Goal: Find contact information: Find contact information

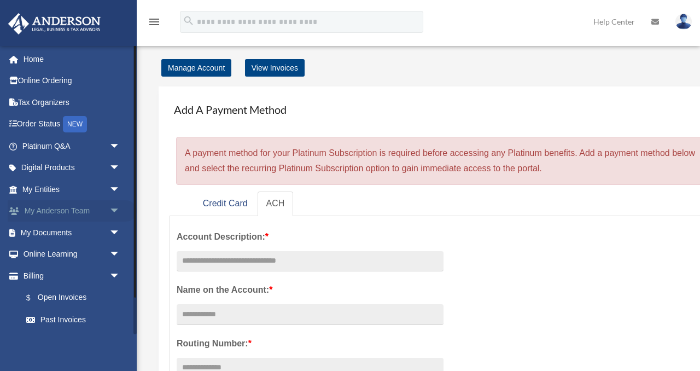
click at [73, 208] on link "My Anderson Team arrow_drop_down" at bounding box center [72, 211] width 129 height 22
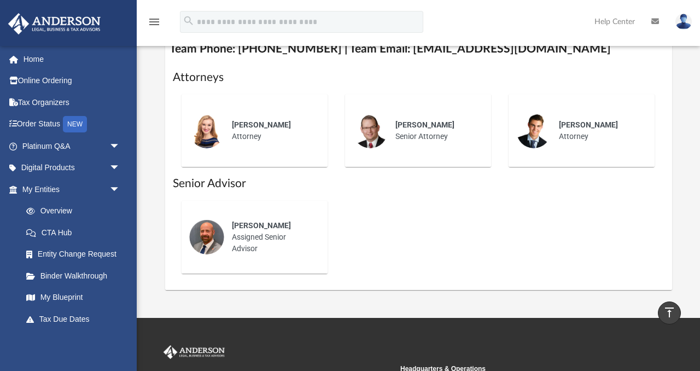
scroll to position [472, 0]
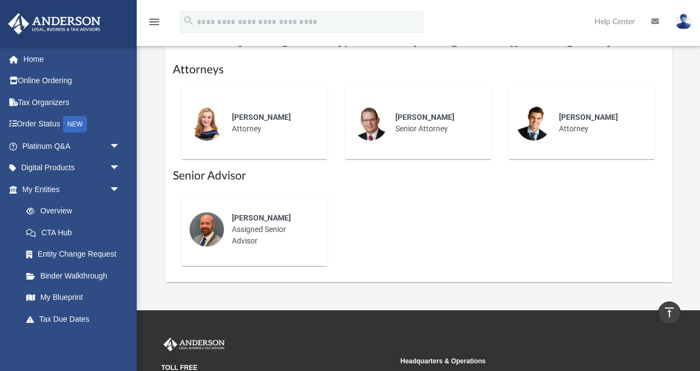
click at [246, 222] on div "Michael Hackler Assigned Senior Advisor" at bounding box center [272, 229] width 96 height 50
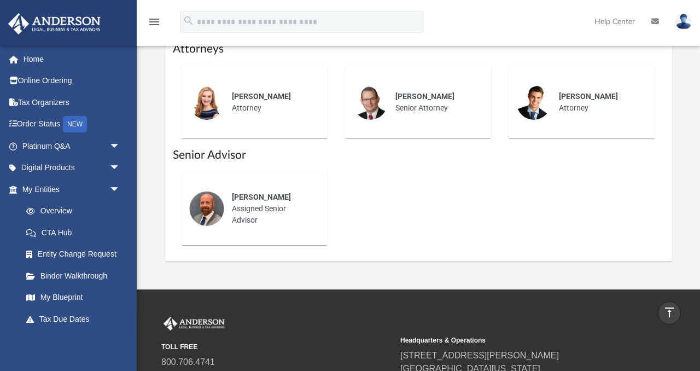
scroll to position [479, 0]
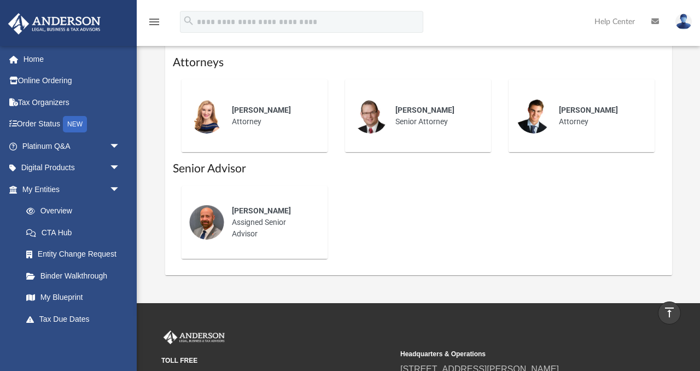
click at [216, 212] on img at bounding box center [206, 221] width 35 height 35
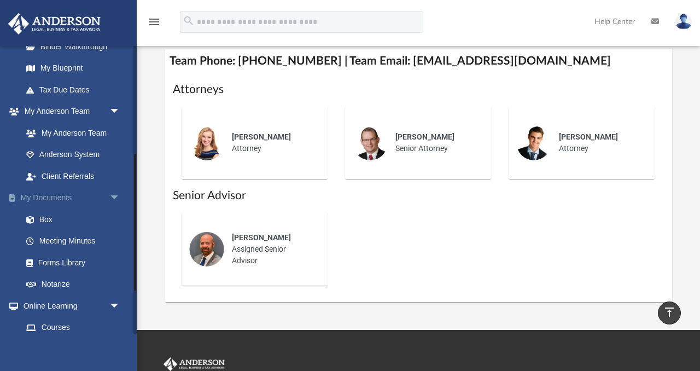
scroll to position [230, 0]
click at [70, 156] on link "Anderson System" at bounding box center [75, 154] width 121 height 22
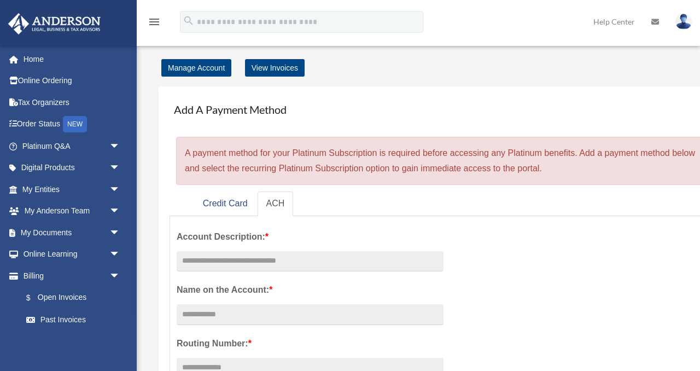
click at [49, 27] on img at bounding box center [54, 23] width 99 height 21
click at [654, 22] on icon at bounding box center [655, 22] width 8 height 8
click at [655, 21] on icon at bounding box center [655, 22] width 8 height 8
click at [67, 152] on link "Platinum Q&A arrow_drop_down" at bounding box center [72, 146] width 129 height 22
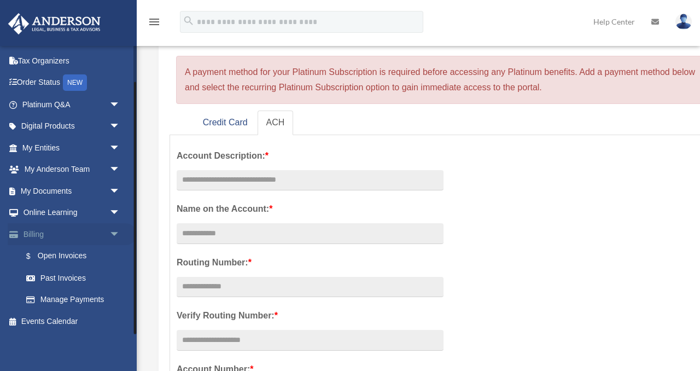
scroll to position [81, 0]
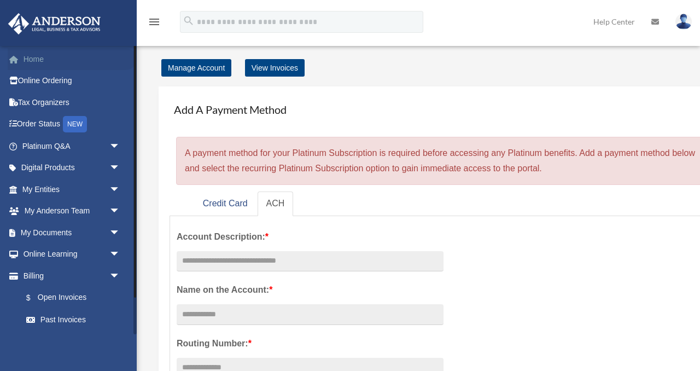
click at [38, 59] on link "Home" at bounding box center [72, 59] width 129 height 22
click at [25, 59] on link "Home" at bounding box center [72, 59] width 129 height 22
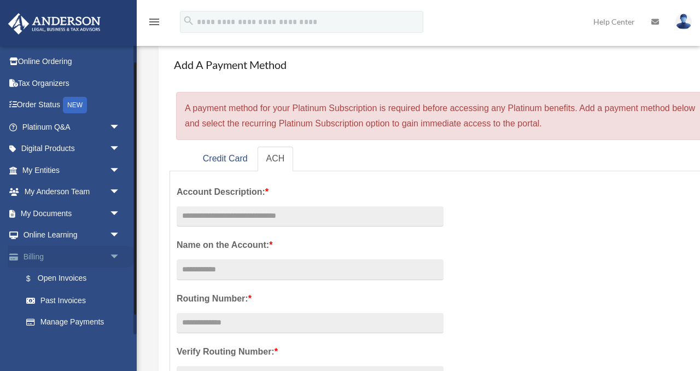
scroll to position [17, 0]
click at [85, 195] on link "My [PERSON_NAME] Team arrow_drop_down" at bounding box center [72, 194] width 129 height 22
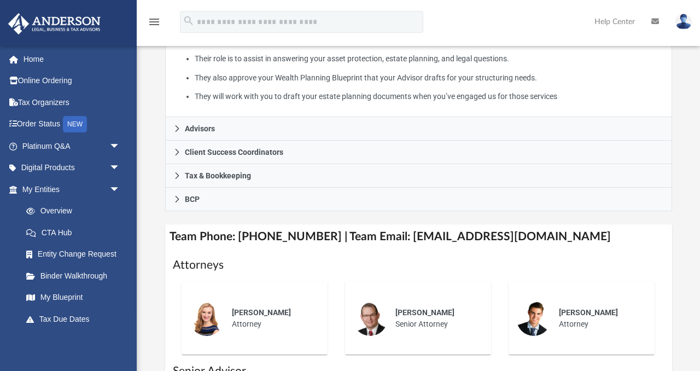
scroll to position [260, 0]
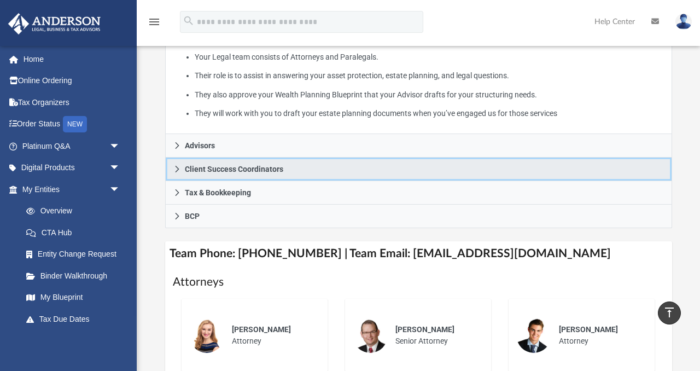
click at [183, 166] on link "Client Success Coordinators" at bounding box center [418, 169] width 507 height 24
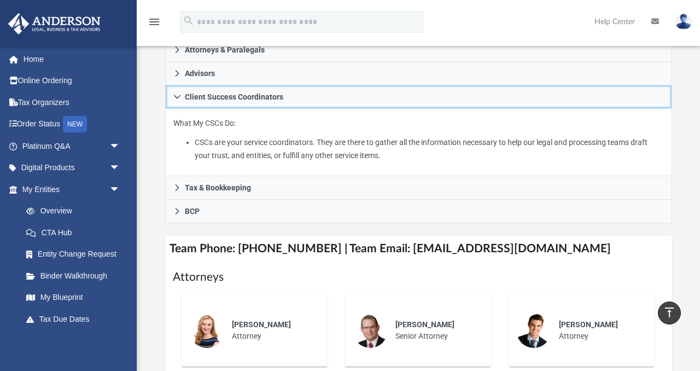
scroll to position [225, 0]
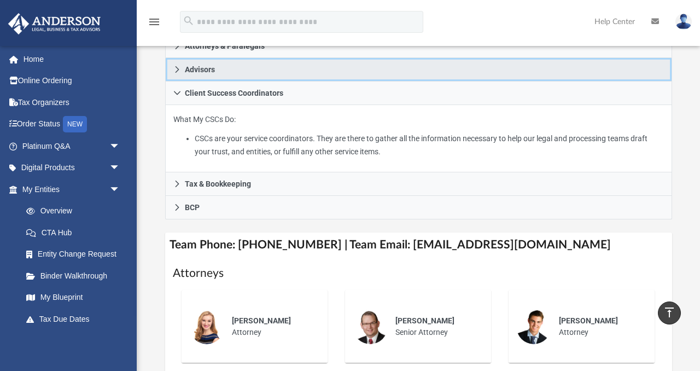
click at [193, 69] on span "Advisors" at bounding box center [200, 70] width 30 height 8
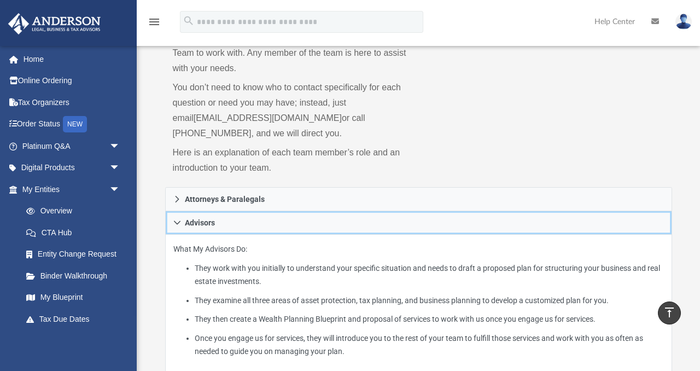
scroll to position [71, 0]
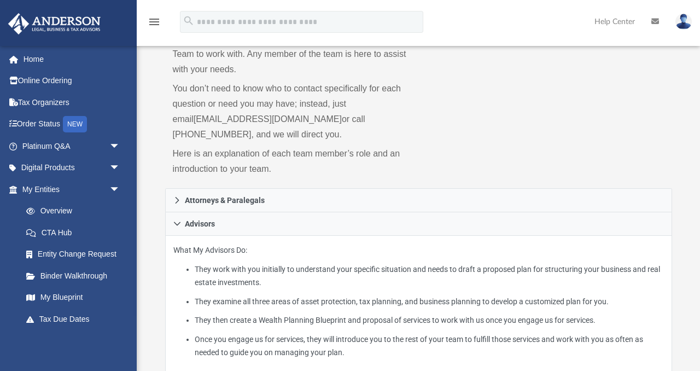
click at [656, 24] on icon at bounding box center [655, 21] width 8 height 8
